Goal: Task Accomplishment & Management: Use online tool/utility

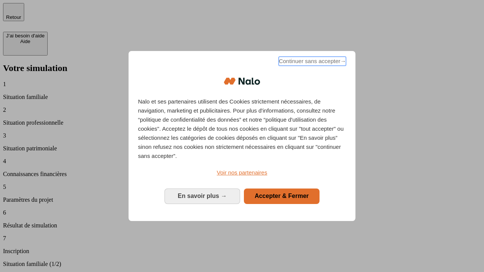
click at [312, 62] on span "Continuer sans accepter →" at bounding box center [312, 61] width 67 height 9
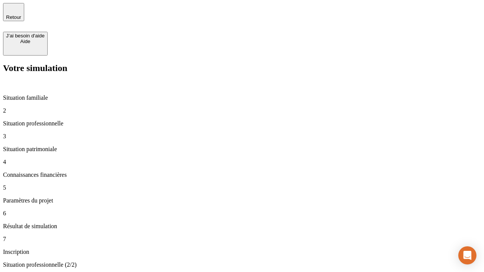
type input "30 000"
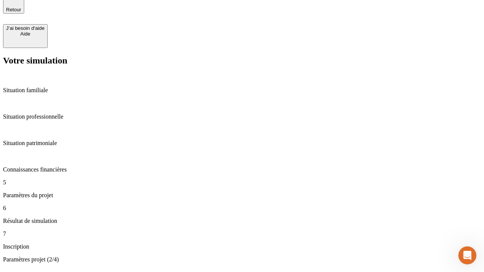
type input "25"
type input "1 000"
type input "640"
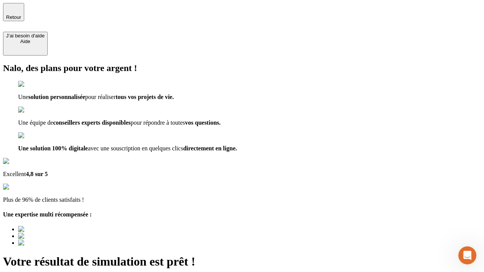
type input "[EMAIL_ADDRESS][PERSON_NAME][DOMAIN_NAME]"
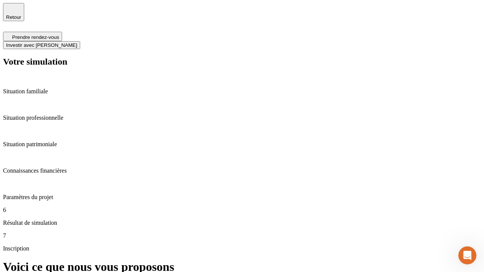
click at [77, 42] on span "Investir avec [PERSON_NAME]" at bounding box center [41, 45] width 71 height 6
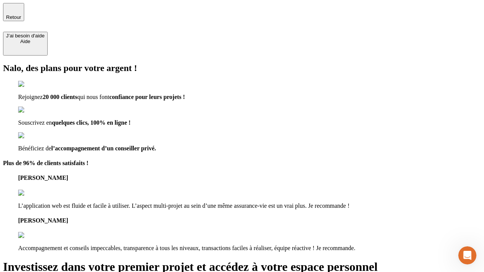
type input "[PERSON_NAME][EMAIL_ADDRESS][DOMAIN_NAME]"
